Goal: Ask a question

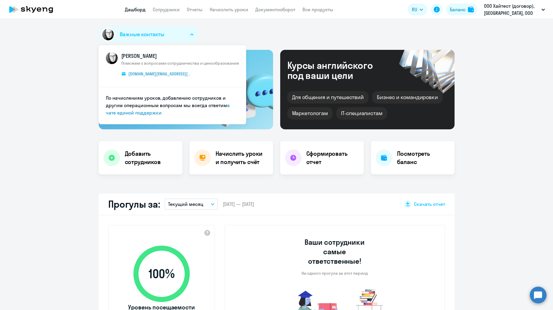
select select "30"
click at [154, 71] on link "yulianna.lcnk.sky@skyeng.ru" at bounding box center [156, 74] width 70 height 7
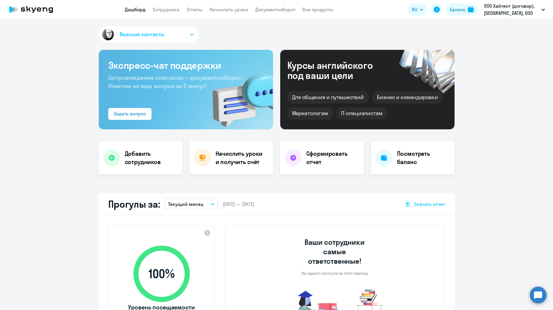
select select "30"
click at [114, 113] on div "Задать вопрос" at bounding box center [129, 113] width 33 height 7
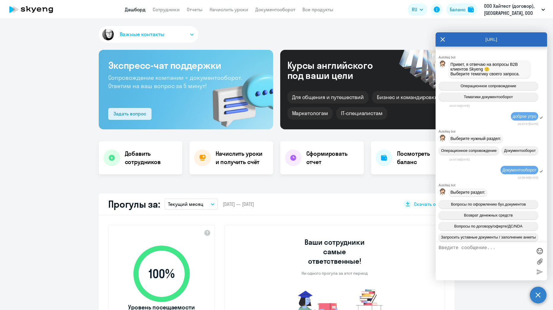
scroll to position [724, 0]
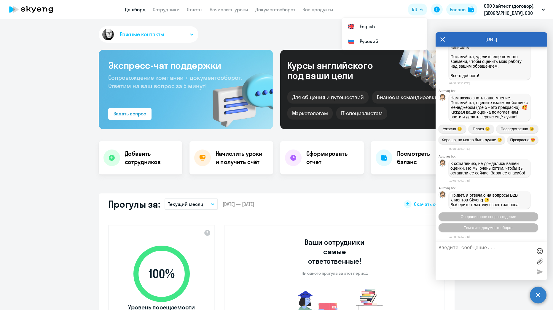
click at [441, 38] on icon at bounding box center [442, 39] width 4 height 4
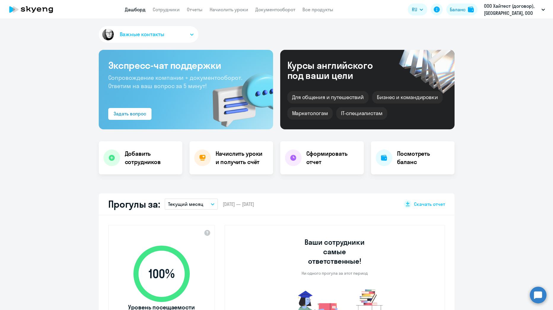
click at [41, 12] on icon at bounding box center [31, 9] width 52 height 15
click at [41, 9] on icon at bounding box center [39, 9] width 4 height 4
click at [47, 10] on icon at bounding box center [44, 9] width 5 height 4
click at [543, 6] on button "ООО Хайтест (договор), [GEOGRAPHIC_DATA], ООО" at bounding box center [514, 9] width 67 height 14
click at [542, 11] on button "ООО Хайтест (договор), [GEOGRAPHIC_DATA], ООО" at bounding box center [514, 9] width 67 height 14
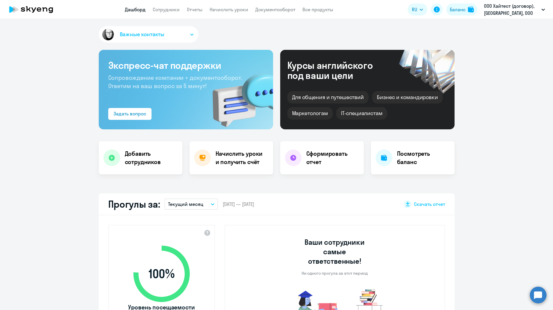
select select "30"
